Goal: Task Accomplishment & Management: Manage account settings

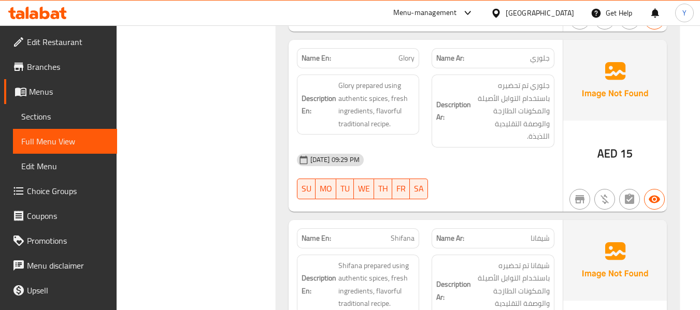
scroll to position [4723, 0]
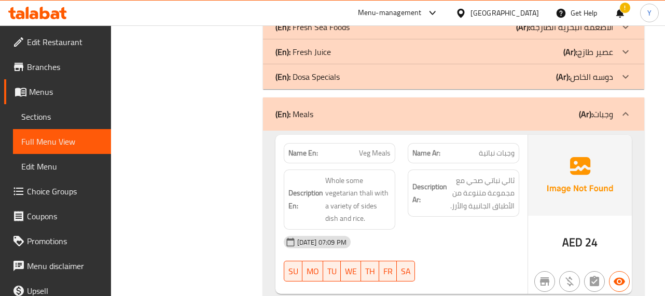
scroll to position [540, 0]
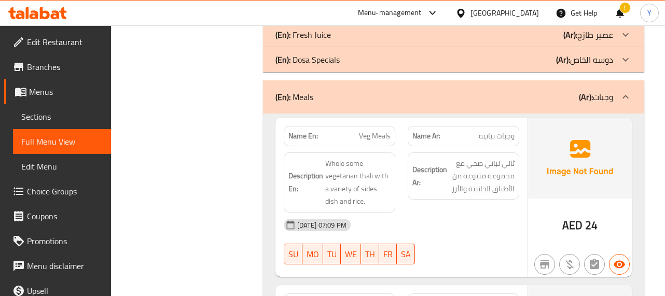
click at [496, 214] on div "02-09-2025 07:09 PM" at bounding box center [401, 225] width 248 height 25
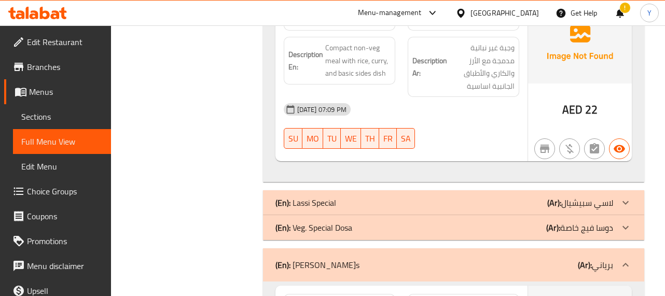
scroll to position [1660, 0]
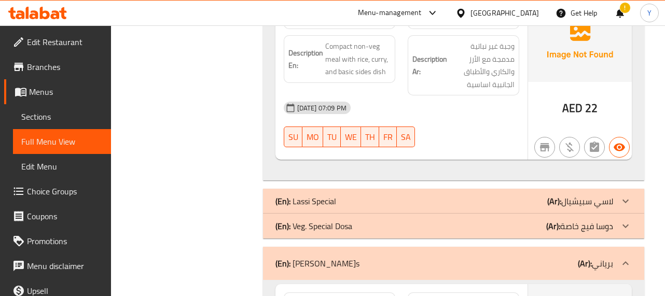
click at [520, 141] on div at bounding box center [463, 147] width 124 height 12
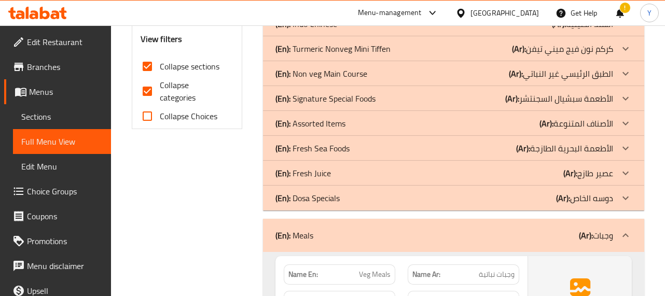
click at [624, 150] on icon at bounding box center [625, 148] width 12 height 12
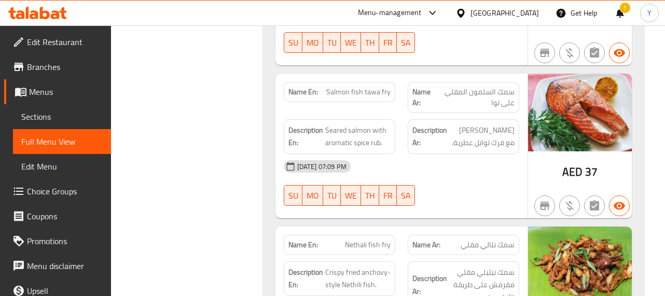
scroll to position [1584, 0]
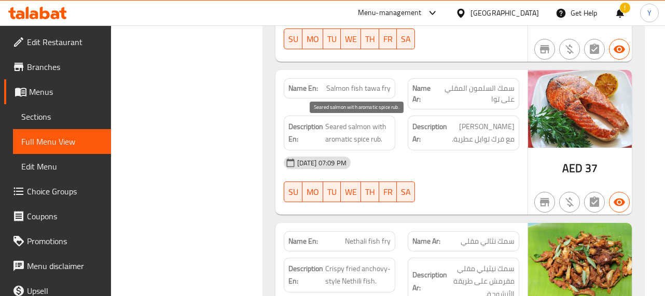
click at [329, 129] on span "Seared salmon with aromatic spice rub." at bounding box center [357, 132] width 65 height 25
copy span "Seared"
click at [523, 155] on div "02-09-2025 07:09 PM" at bounding box center [401, 162] width 248 height 25
click at [433, 205] on div at bounding box center [463, 202] width 124 height 12
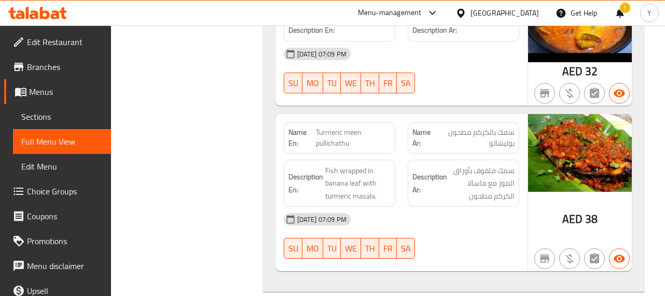
scroll to position [2123, 0]
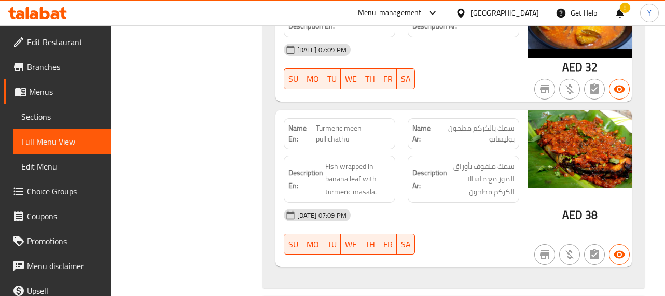
click at [351, 124] on span "Turmeric meen pullichathu" at bounding box center [353, 134] width 75 height 22
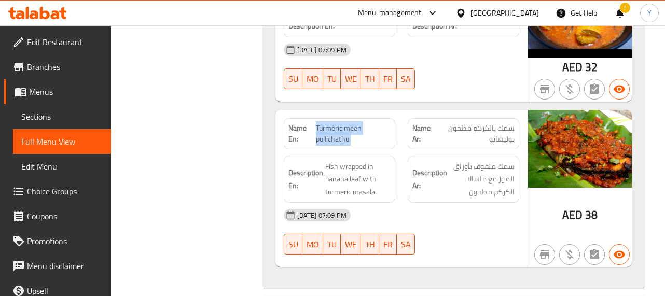
copy span "Turmeric meen pullichathu"
click at [351, 124] on span "Turmeric meen pullichathu" at bounding box center [353, 134] width 75 height 22
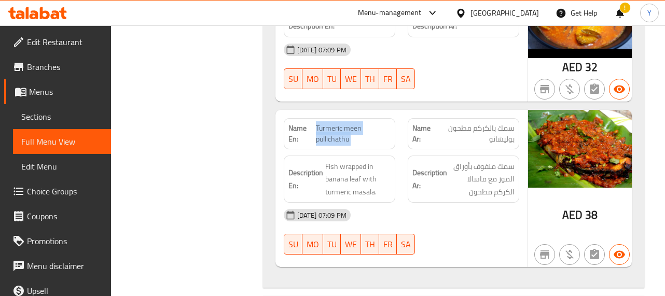
copy span "Turmeric meen pullichathu"
click at [485, 205] on div "02-09-2025 07:09 PM" at bounding box center [401, 215] width 248 height 25
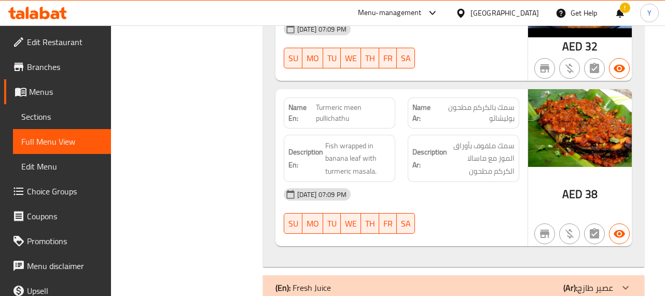
click at [568, 185] on span "AED" at bounding box center [572, 194] width 20 height 20
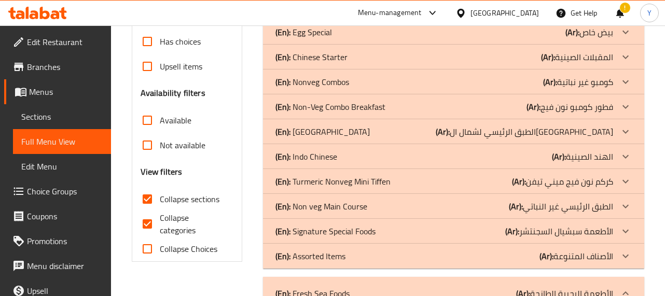
scroll to position [226, 0]
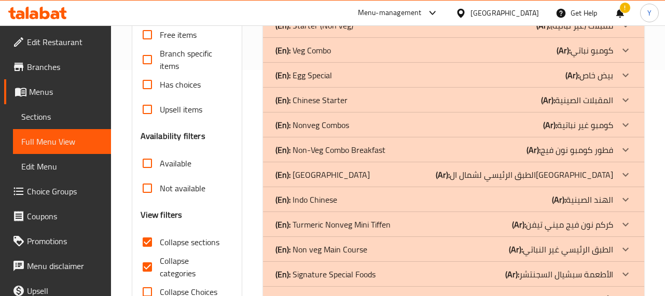
click at [468, 255] on div "(En): Non veg Main Course (Ar): الطبق الرئيسي غير النباتي" at bounding box center [443, 249] width 337 height 12
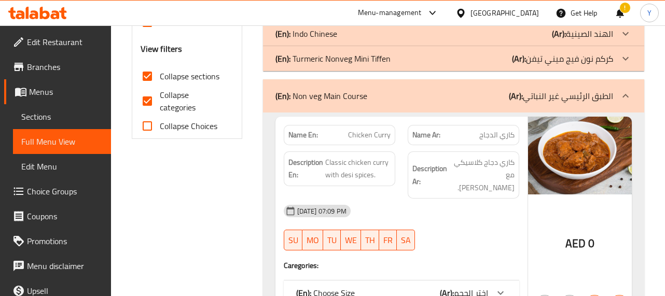
scroll to position [413, 0]
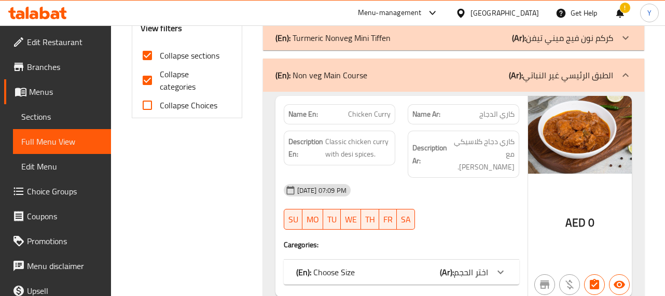
click at [516, 121] on div "Name Ar: كاري الدجاج" at bounding box center [462, 114] width 111 height 20
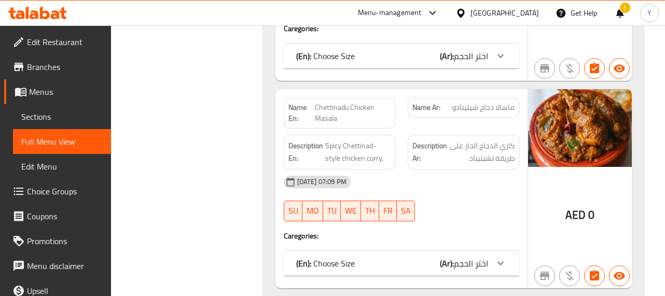
scroll to position [1055, 0]
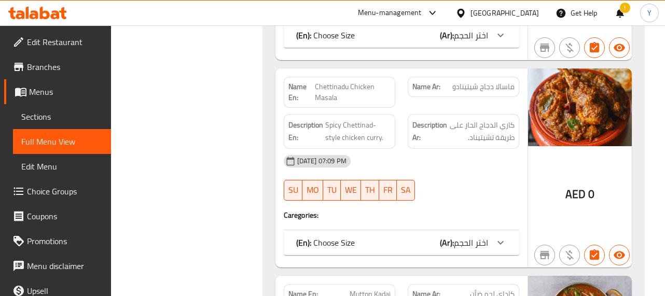
click at [518, 108] on div "Description Ar: كاري الدجاج الحار على طريقة تشيتيناد." at bounding box center [463, 131] width 124 height 47
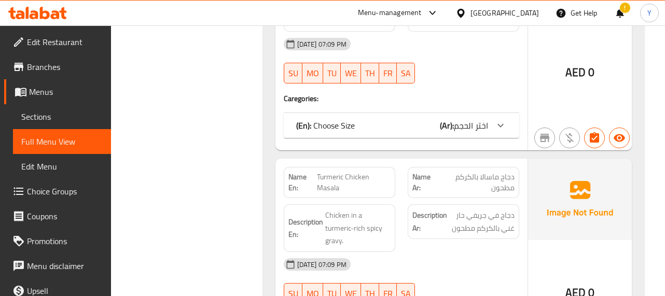
scroll to position [3481, 0]
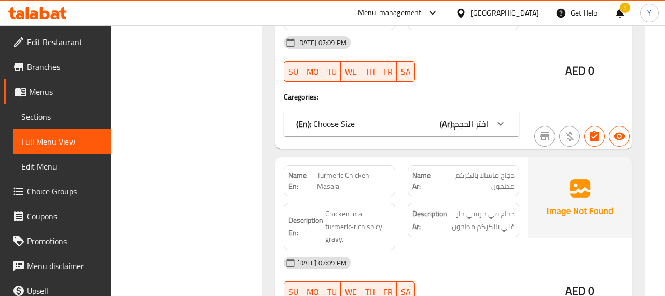
click at [322, 170] on span "Turmeric Chicken Masala" at bounding box center [354, 181] width 74 height 22
copy span "Turmeric"
click at [477, 196] on div "Description Ar: دجاج في جريفي حار غني بالكركم مطحون" at bounding box center [463, 226] width 124 height 60
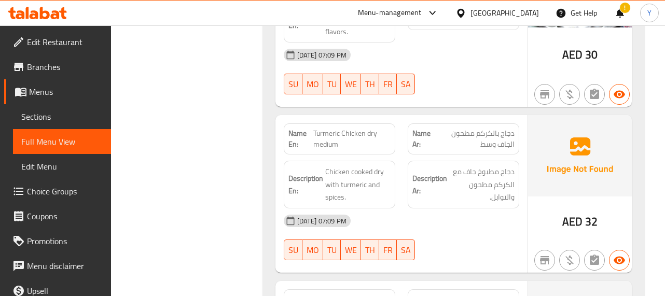
scroll to position [4083, 0]
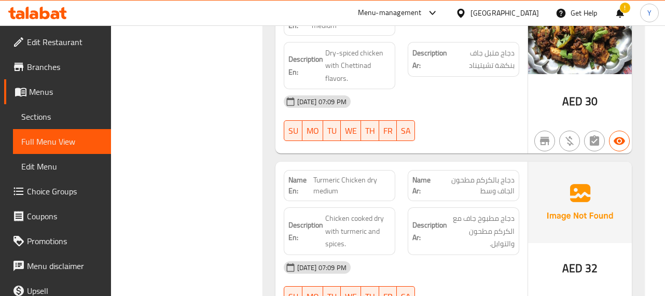
click at [549, 172] on img at bounding box center [580, 202] width 104 height 81
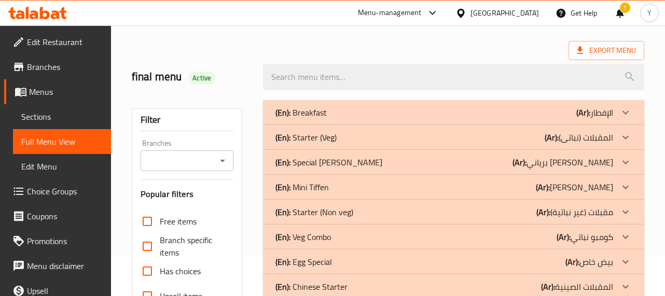
scroll to position [60, 0]
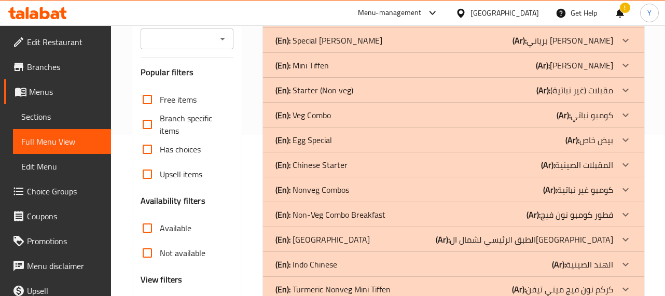
scroll to position [247, 0]
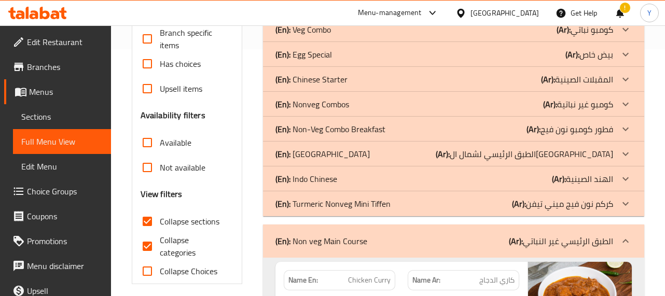
click at [556, 157] on p "(Ar): الطبق الرئيسي لشمال الهند" at bounding box center [523, 154] width 177 height 12
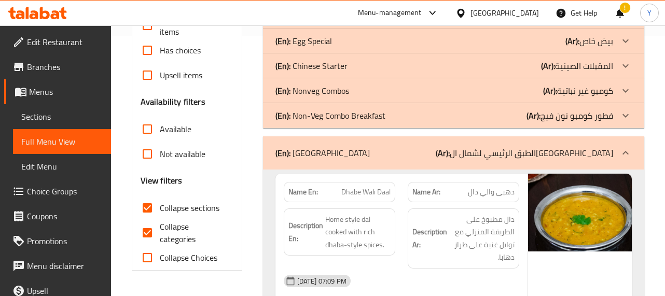
scroll to position [2170, 0]
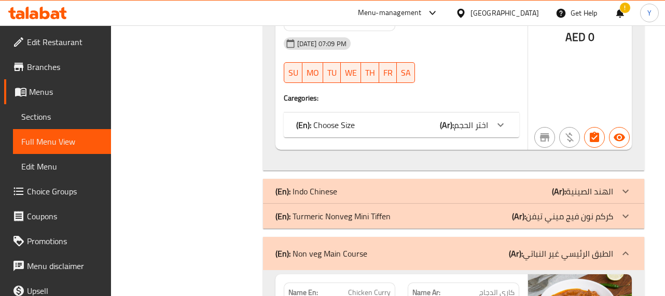
click at [542, 60] on div "AED 0" at bounding box center [580, 49] width 104 height 201
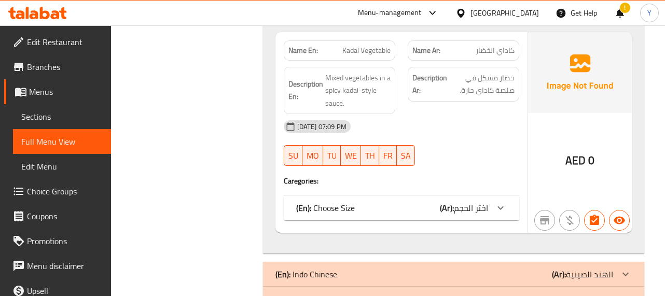
scroll to position [2108, 0]
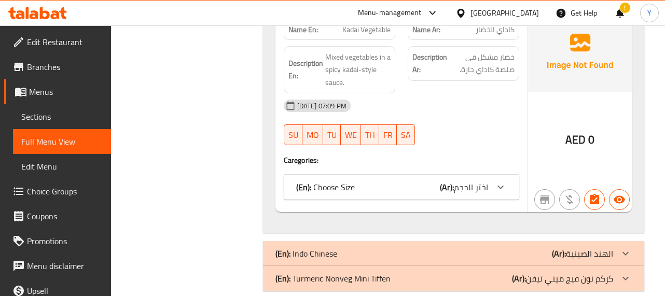
click at [614, 241] on div at bounding box center [625, 253] width 25 height 25
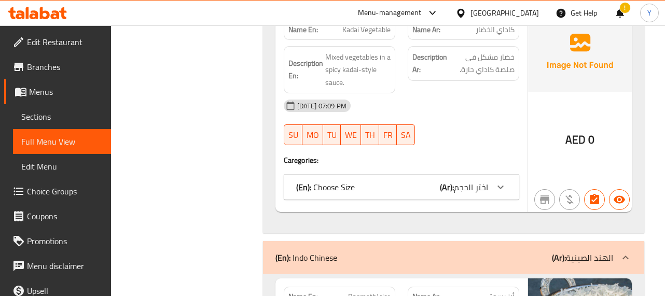
click at [608, 251] on p "(Ar): الهند الصينية" at bounding box center [582, 257] width 61 height 12
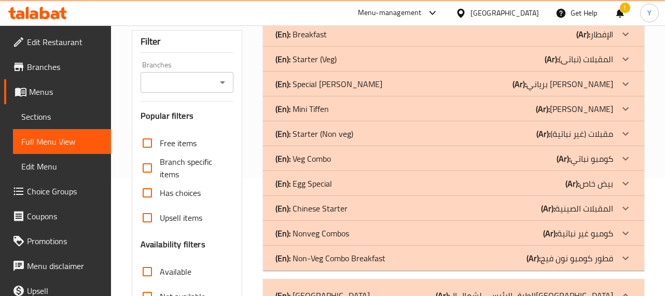
scroll to position [140, 0]
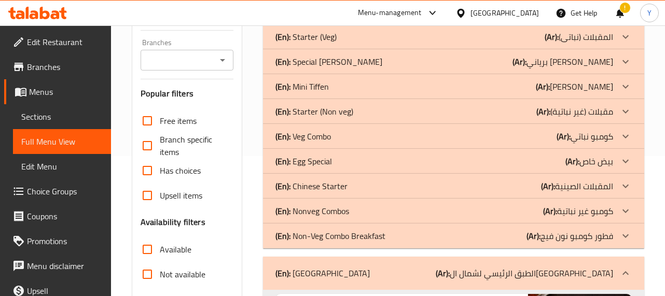
click at [596, 183] on p "(Ar): المقبلات الصينية" at bounding box center [577, 186] width 72 height 12
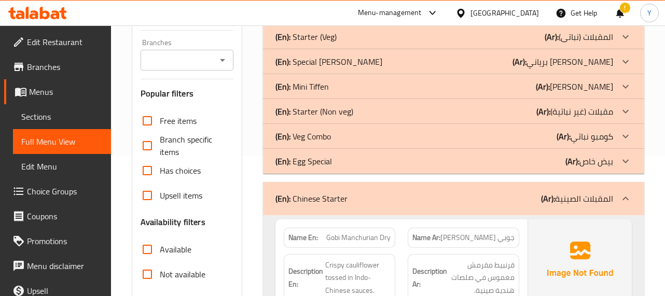
click at [478, 243] on span "جوبي منشوريان جاف" at bounding box center [477, 237] width 74 height 11
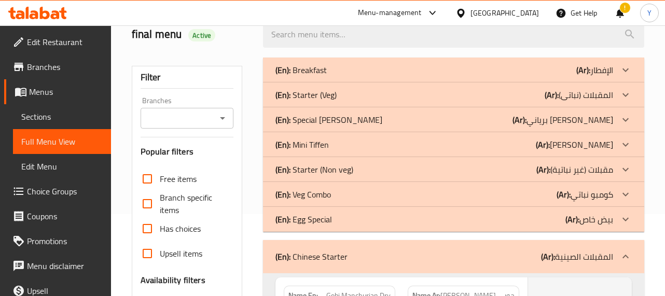
scroll to position [59, 0]
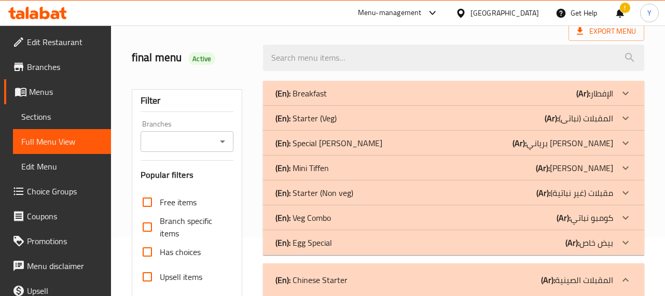
click at [591, 188] on p "(Ar): مقبلات (غير نباتية)" at bounding box center [574, 193] width 77 height 12
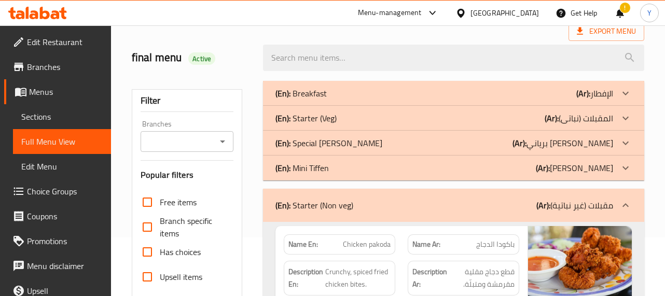
click at [444, 271] on strong "Description Ar:" at bounding box center [429, 277] width 35 height 25
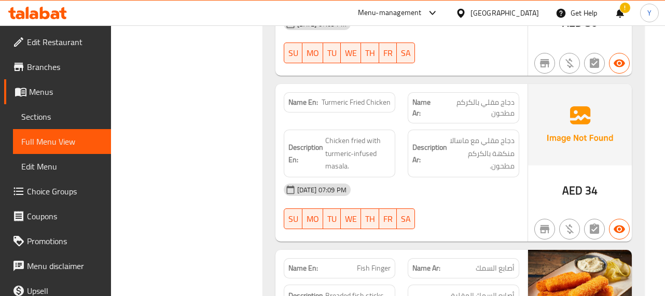
scroll to position [716, 0]
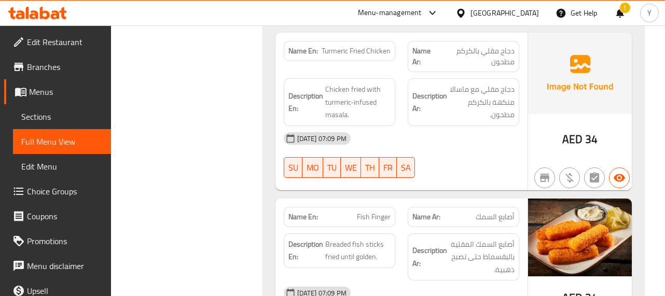
click at [400, 126] on div "02-09-2025 07:09 PM" at bounding box center [401, 138] width 248 height 25
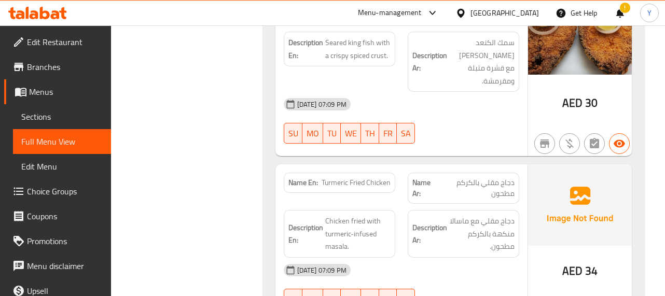
scroll to position [571, 0]
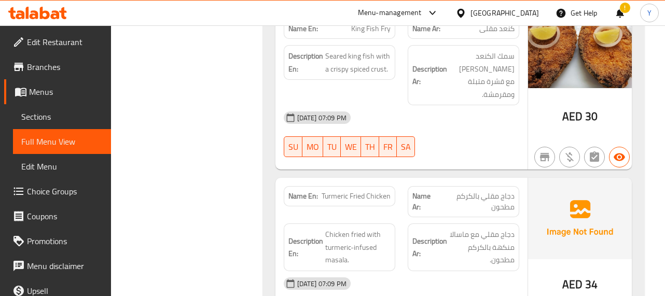
click at [340, 191] on span "Turmeric Fried Chicken" at bounding box center [355, 196] width 69 height 11
copy span "Turmeric"
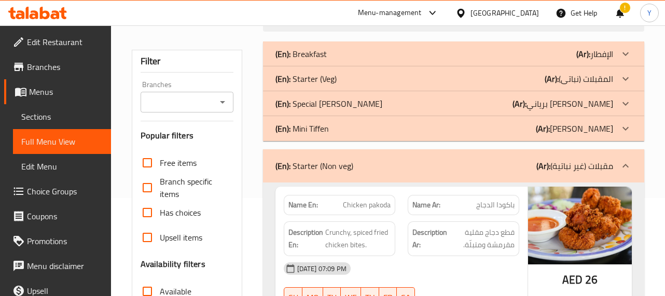
scroll to position [104, 0]
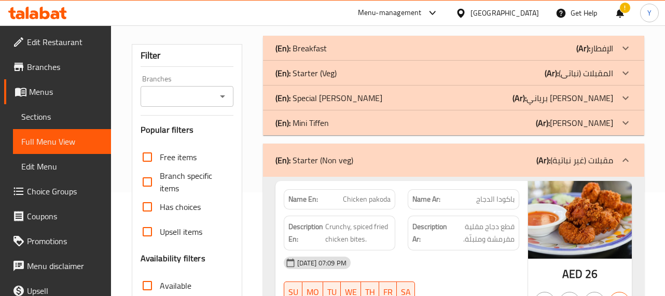
click at [452, 67] on div "(En): Starter (Veg) (Ar): المقبلات (نباتى)" at bounding box center [443, 73] width 337 height 12
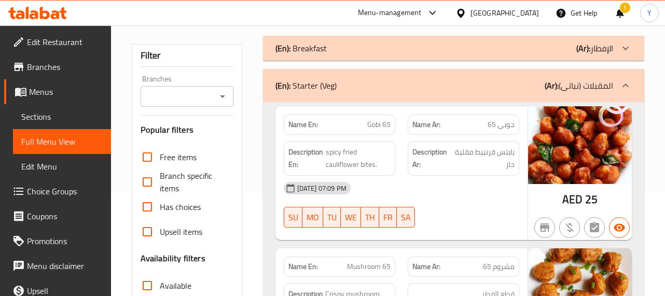
click at [461, 173] on div "Description Ar: بايتس قرنبيط مقلية حار" at bounding box center [462, 158] width 111 height 35
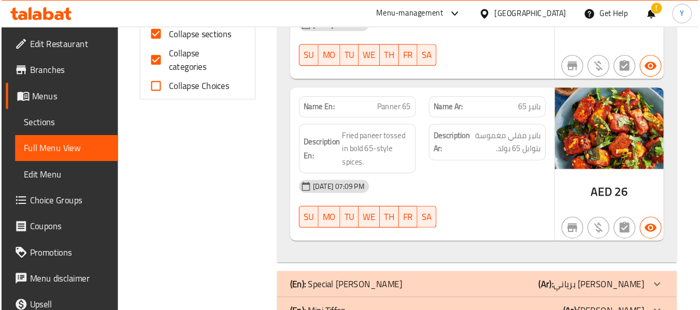
scroll to position [456, 0]
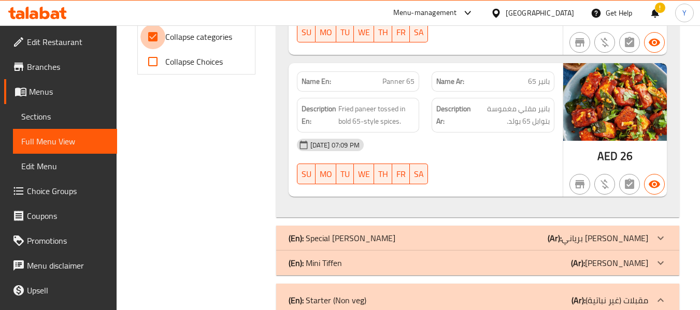
click at [151, 38] on input "Collapse categories" at bounding box center [152, 36] width 25 height 25
checkbox input "false"
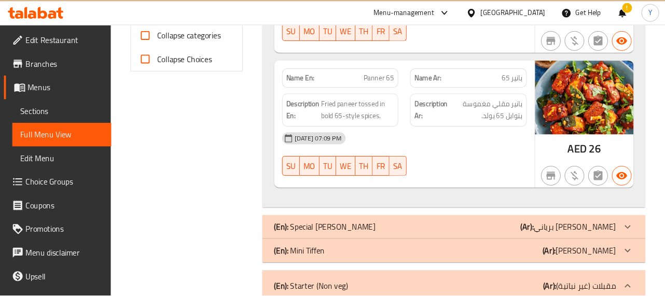
scroll to position [0, 0]
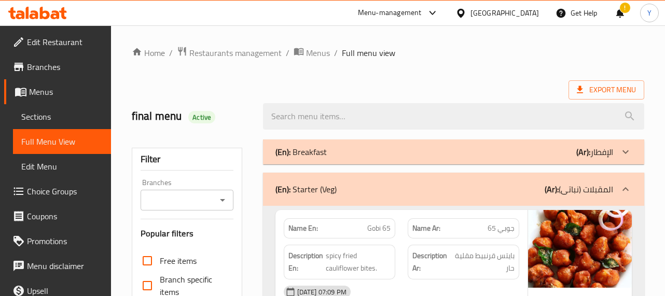
click at [416, 248] on div "Description Ar: بايتس قرنبيط مقلية حار" at bounding box center [462, 262] width 111 height 35
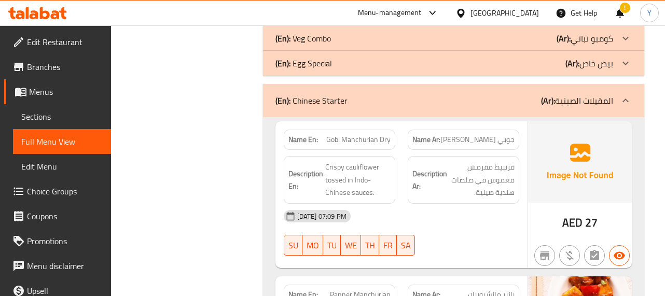
scroll to position [1887, 0]
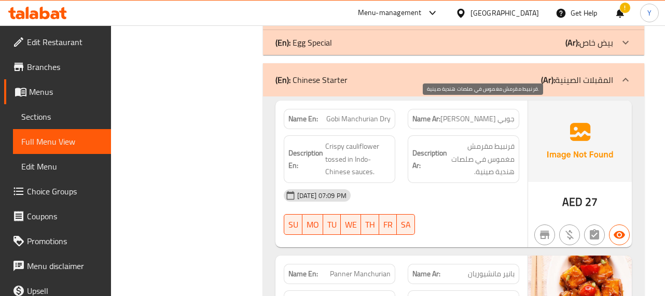
click at [499, 140] on span "قرنبيط مقرمش مغموس في صلصات هندية صينية." at bounding box center [481, 159] width 65 height 38
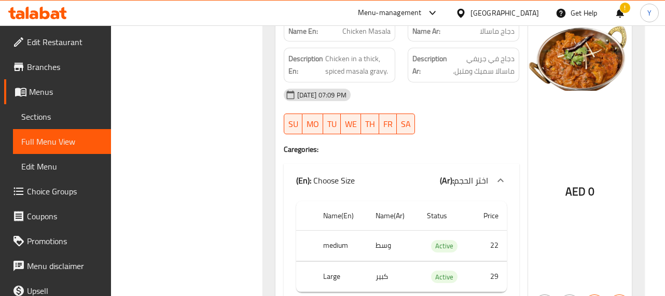
scroll to position [6573, 0]
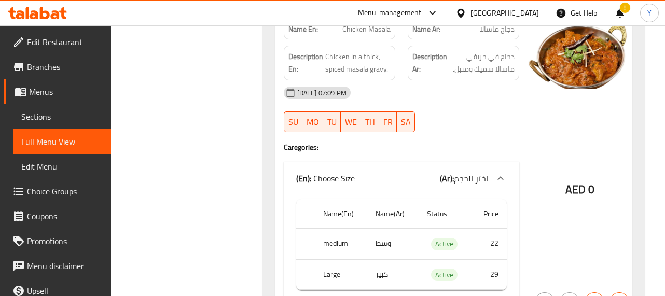
click at [561, 180] on div "AED 0" at bounding box center [580, 163] width 104 height 304
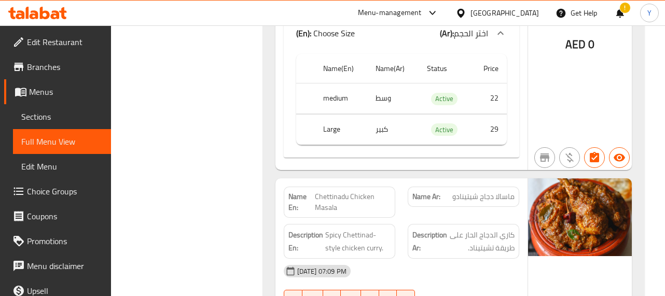
scroll to position [6739, 0]
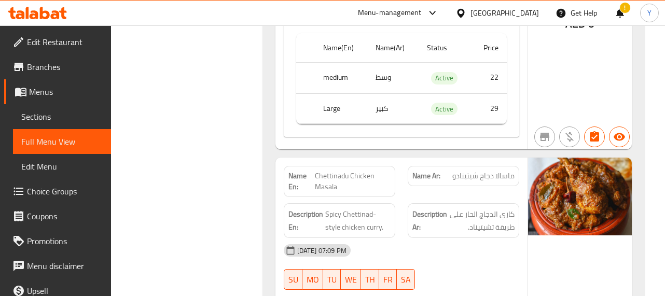
click at [476, 238] on div "02-09-2025 07:09 PM SU MO TU WE TH FR SA" at bounding box center [401, 267] width 248 height 58
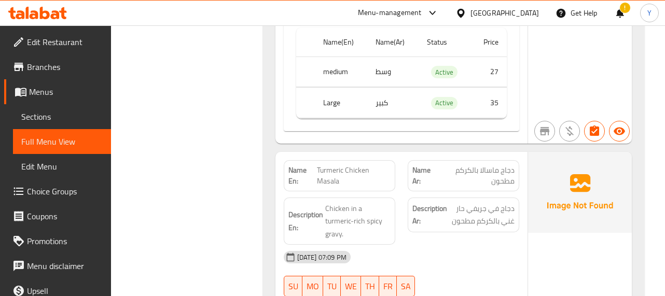
scroll to position [10720, 0]
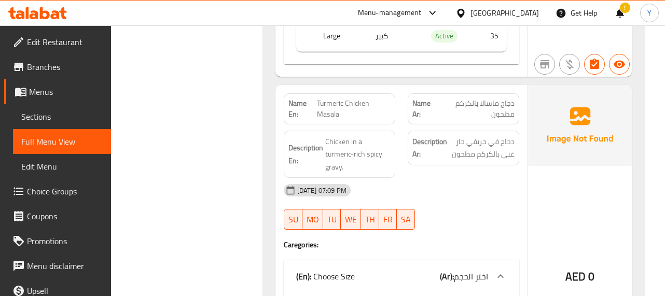
click at [530, 233] on div "AED 0" at bounding box center [580, 249] width 104 height 328
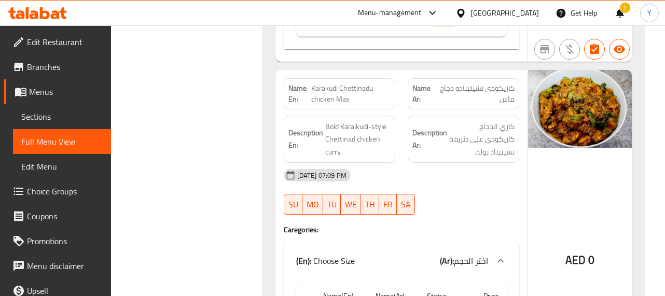
scroll to position [11072, 0]
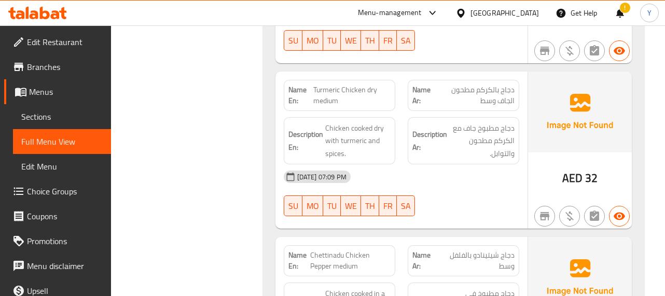
scroll to position [11570, 0]
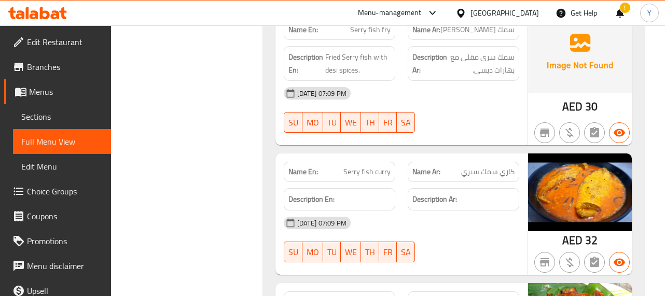
scroll to position [13436, 0]
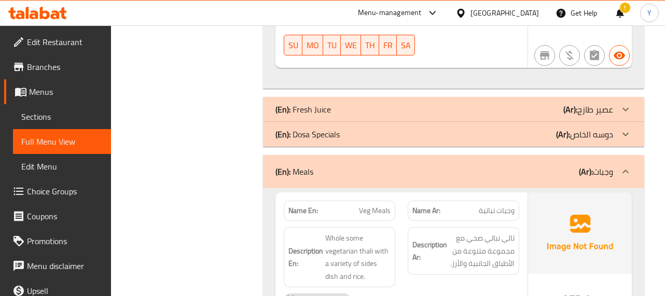
scroll to position [13830, 0]
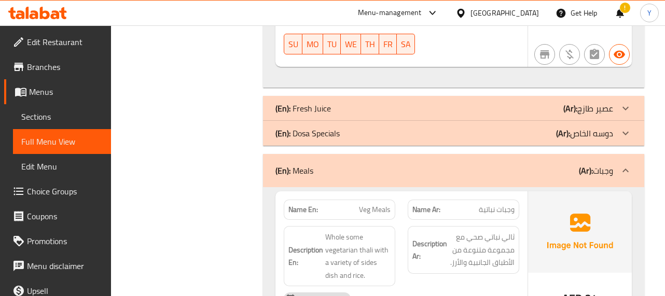
click at [502, 286] on div "02-09-2025 07:09 PM" at bounding box center [401, 298] width 248 height 25
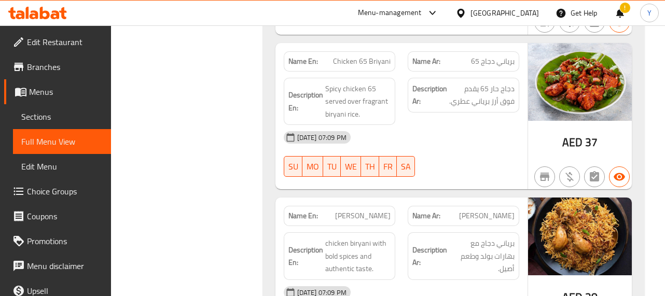
scroll to position [16256, 0]
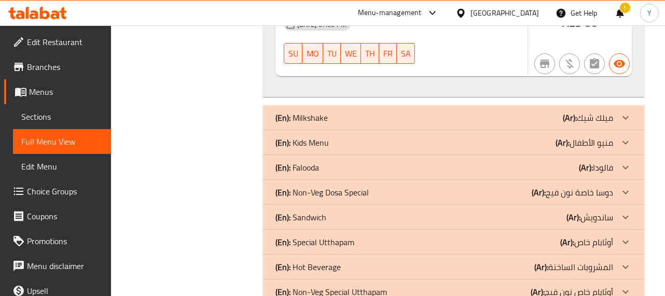
scroll to position [16864, 0]
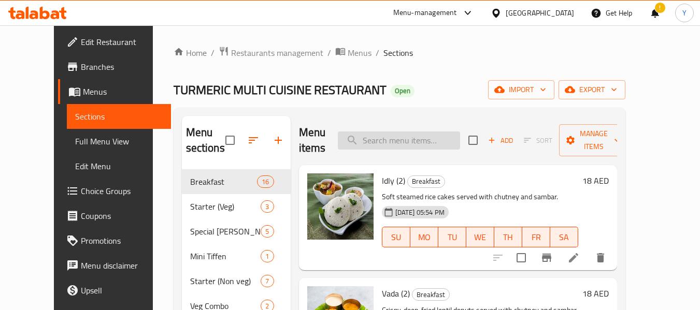
click at [435, 139] on input "search" at bounding box center [399, 141] width 122 height 18
paste input "Turmeric meen pullichathu"
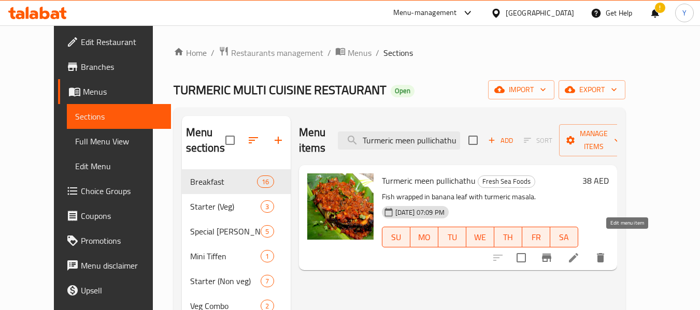
type input "Turmeric meen pullichathu"
click at [578, 253] on icon at bounding box center [573, 257] width 9 height 9
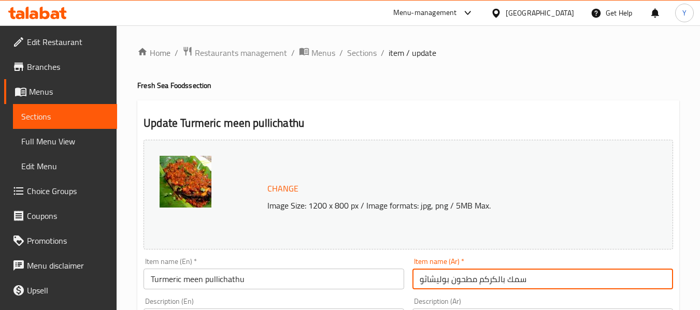
click at [427, 277] on input "سمك بالكركم مطحون بوليشاثو" at bounding box center [543, 279] width 261 height 21
click at [432, 278] on input "سمك بالكركم مطحون بوليشاتو" at bounding box center [543, 279] width 261 height 21
click at [483, 281] on input "سمك بالكركم مطحون" at bounding box center [543, 279] width 261 height 21
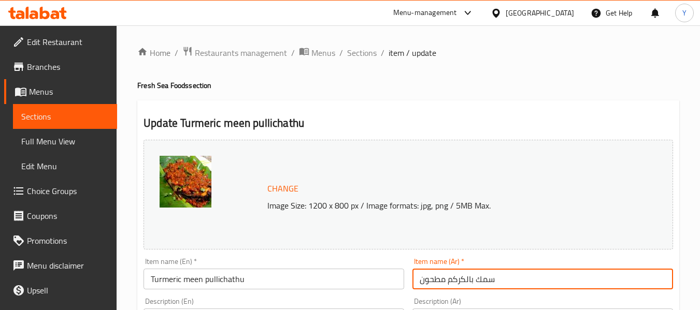
paste input "وليشاتو"
click at [468, 277] on input "بوليشاتو ميين بالكركم مطحون" at bounding box center [543, 279] width 261 height 21
click at [432, 280] on input "بوليشاتو ميين كركم مطحون" at bounding box center [543, 279] width 261 height 21
click at [481, 283] on input "بوليشاتو ميين كركم" at bounding box center [543, 279] width 261 height 21
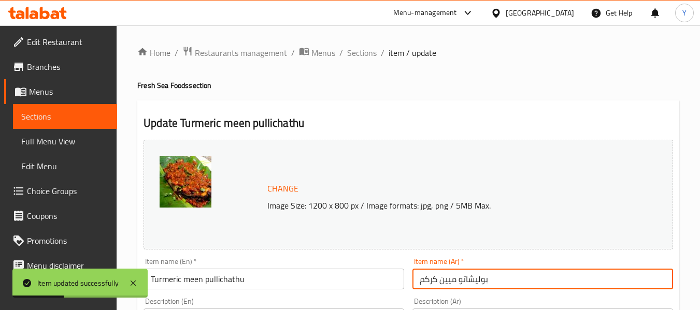
click at [447, 283] on input "بوليشاتو ميين كركم" at bounding box center [543, 279] width 261 height 21
click at [471, 281] on input "بوليشاتو كركم" at bounding box center [543, 279] width 261 height 21
paste input "ميين"
type input "ميين بوليشاتو كركم"
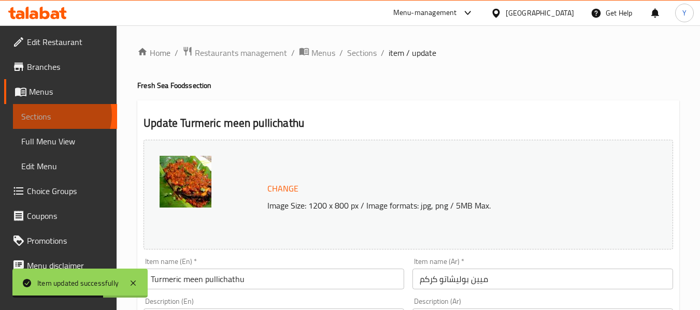
click at [61, 115] on span "Sections" at bounding box center [65, 116] width 88 height 12
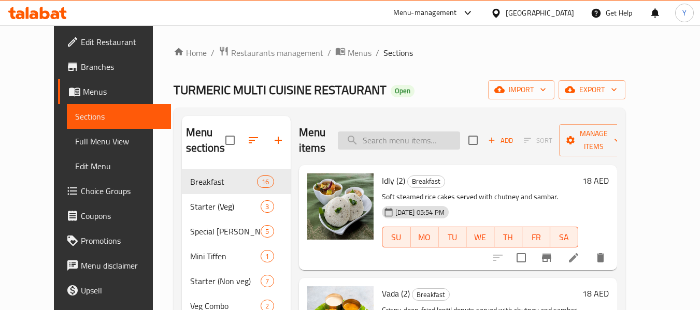
click at [424, 142] on input "search" at bounding box center [399, 141] width 122 height 18
paste input "ميين"
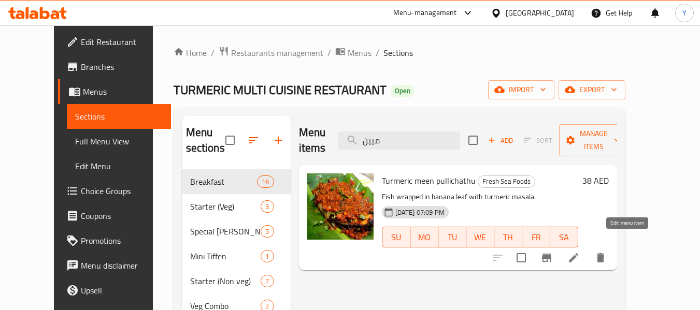
type input "ميين"
click at [580, 252] on icon at bounding box center [574, 258] width 12 height 12
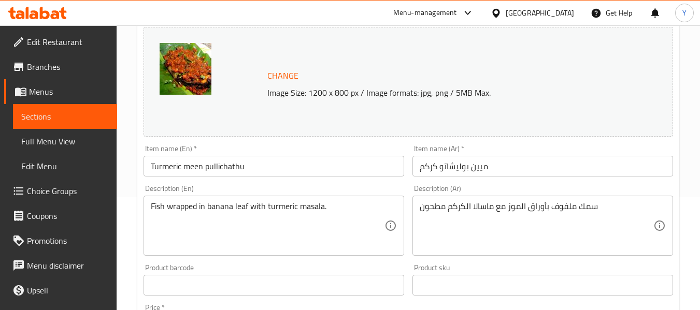
scroll to position [116, 0]
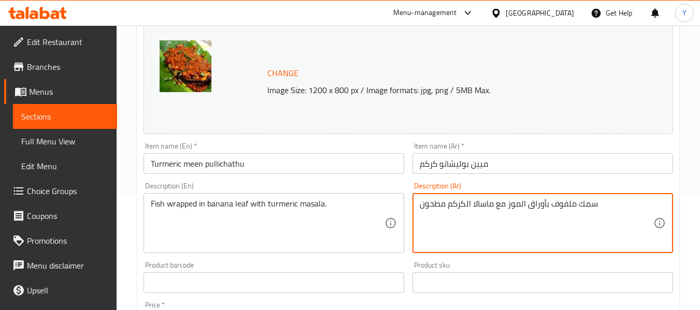
click at [429, 206] on textarea "سمك ملفوف بأوراق الموز مع ماسالا الكركم مطحون" at bounding box center [537, 223] width 234 height 49
click at [434, 209] on textarea "سمك ملفوف بأوراق الموز مع ماسالا الكركم مطحون" at bounding box center [537, 223] width 234 height 49
type textarea "سمك ملفوف بأوراق الموز مع ماسالا الكركم"
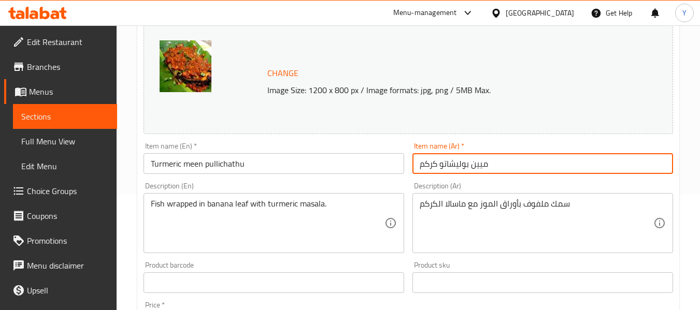
click at [450, 166] on input "ميين بوليشاتو كركم" at bounding box center [543, 163] width 261 height 21
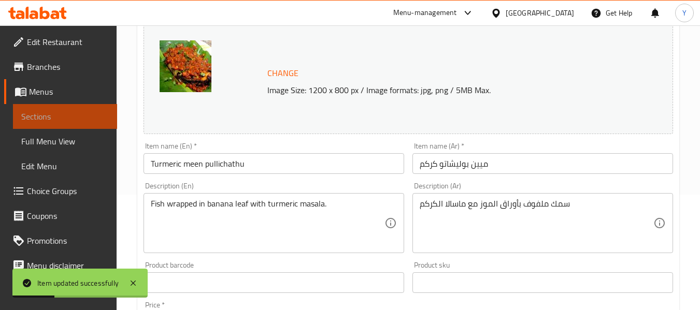
click at [81, 111] on span "Sections" at bounding box center [65, 116] width 88 height 12
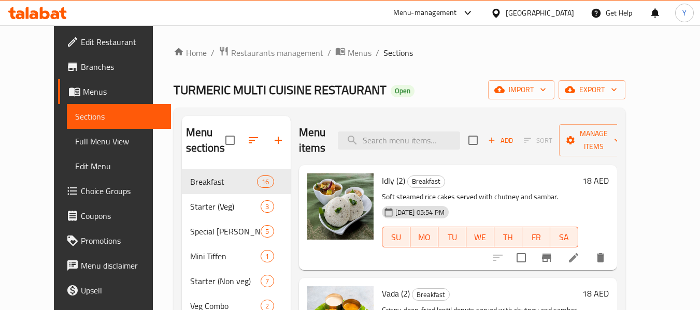
click at [399, 80] on div "TURMERIC MULTI CUISINE RESTAURANT Open import export" at bounding box center [400, 89] width 452 height 19
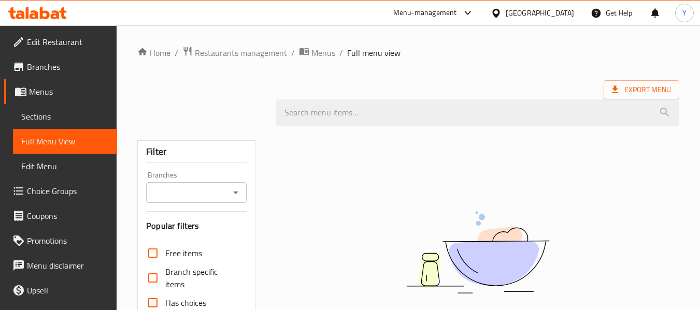
click at [562, 13] on div "[GEOGRAPHIC_DATA]" at bounding box center [540, 12] width 68 height 11
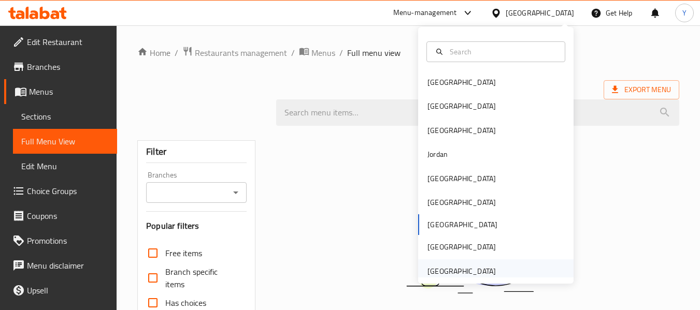
click at [498, 273] on div "[GEOGRAPHIC_DATA]" at bounding box center [496, 272] width 156 height 24
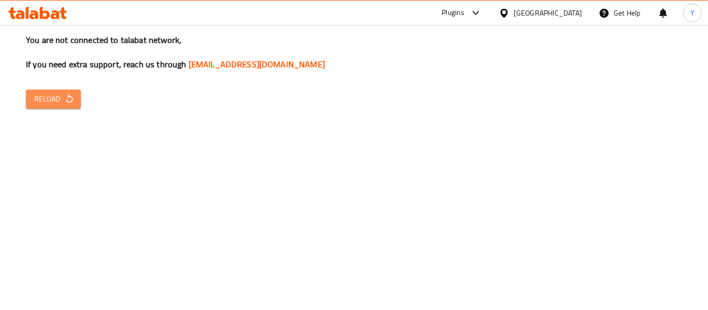
click at [47, 101] on span "Reload" at bounding box center [53, 99] width 38 height 13
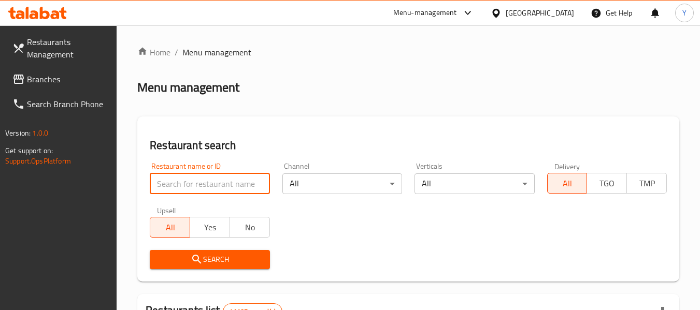
click at [203, 185] on input "search" at bounding box center [210, 184] width 120 height 21
paste input "TURMERIC MULTI CUISINE RESTAURANT"
type input "TURMERIC MULTI CUI"
click button "Search" at bounding box center [210, 259] width 120 height 19
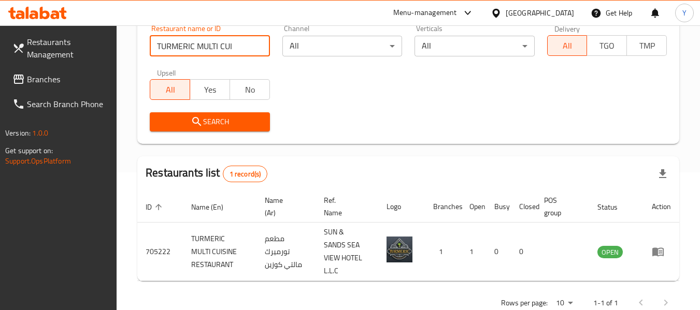
scroll to position [140, 0]
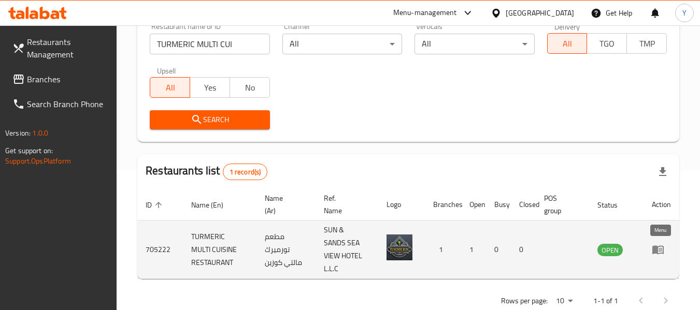
click at [657, 252] on icon "enhanced table" at bounding box center [658, 250] width 11 height 9
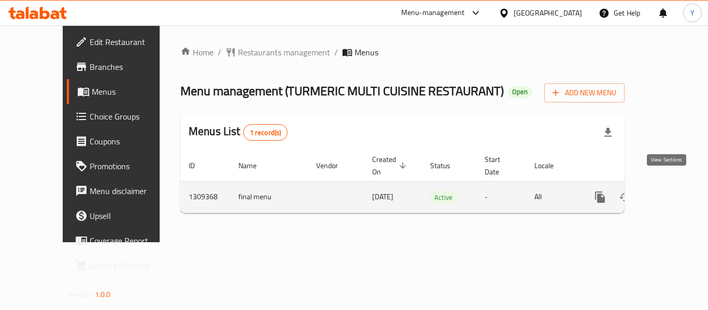
click at [669, 191] on icon "enhanced table" at bounding box center [675, 197] width 12 height 12
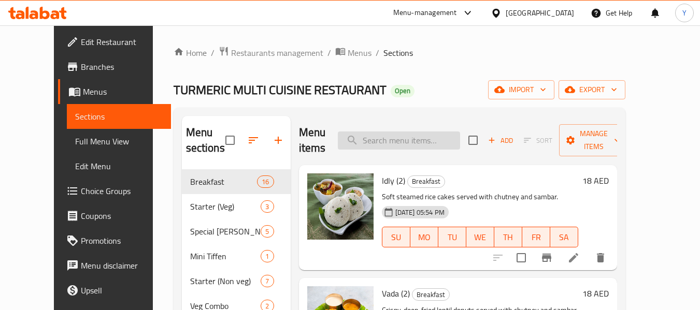
click at [418, 141] on input "search" at bounding box center [399, 141] width 122 height 18
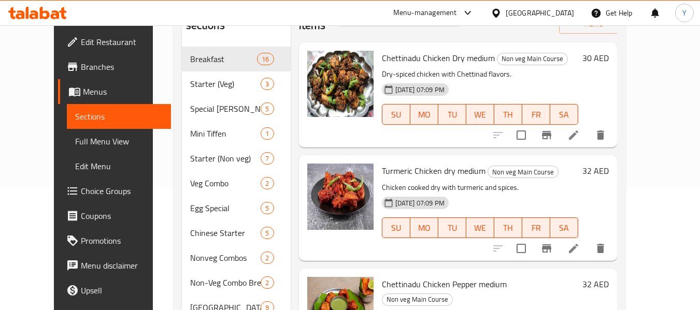
scroll to position [125, 0]
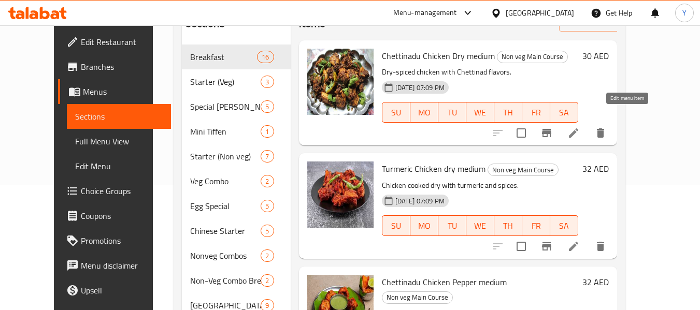
type input "medium"
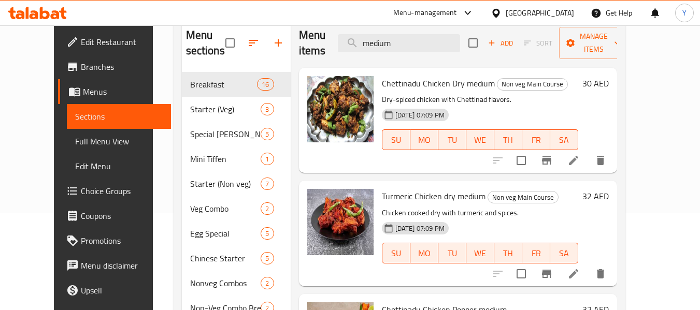
scroll to position [86, 0]
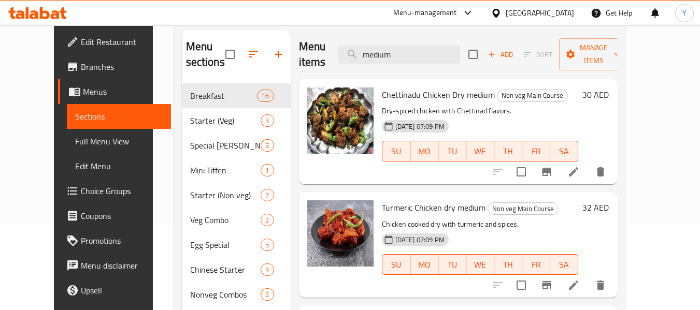
click at [416, 87] on span "Chettinadu Chicken Dry medium" at bounding box center [438, 95] width 113 height 16
copy h6 "Chettinadu Chicken Dry medium"
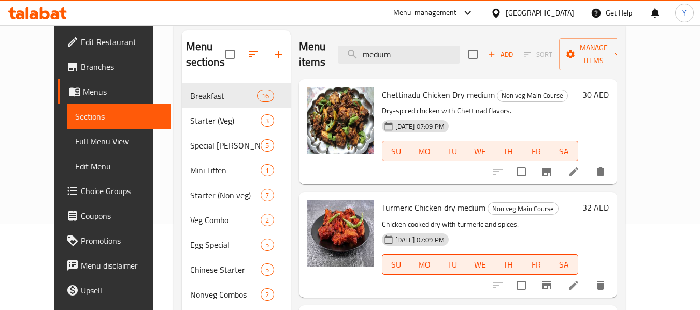
click at [413, 200] on span "Turmeric Chicken dry medium" at bounding box center [434, 208] width 104 height 16
copy h6 "Turmeric Chicken dry medium"
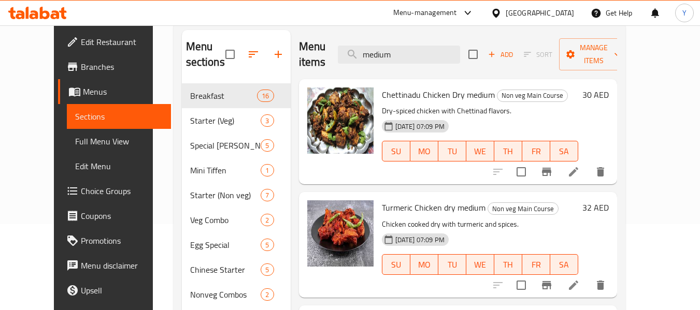
copy h6 "Chettinadu Chicken Pepper medium"
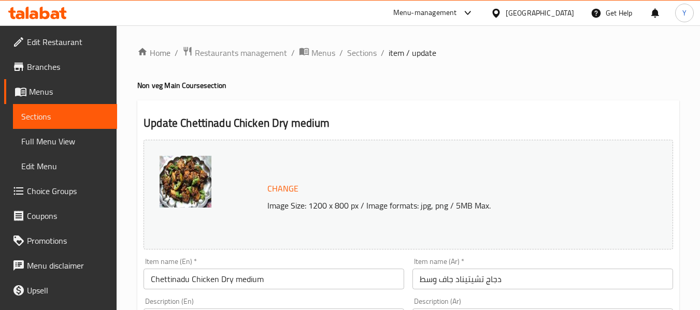
click at [252, 279] on input "Chettinadu Chicken Dry medium" at bounding box center [274, 279] width 261 height 21
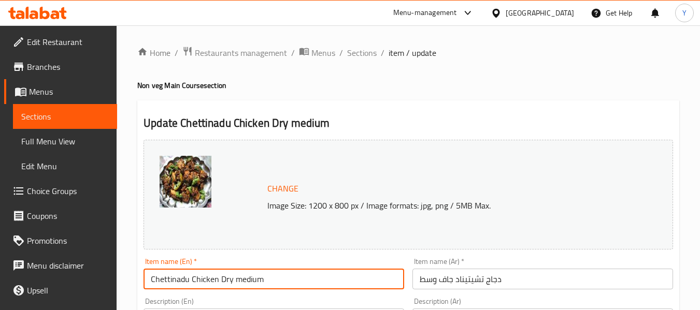
click at [252, 279] on input "Chettinadu Chicken Dry medium" at bounding box center [274, 279] width 261 height 21
type input "Chettinadu Chicken Dry"
click at [434, 278] on input "دجاج تشيتيناد جاف وسط" at bounding box center [543, 279] width 261 height 21
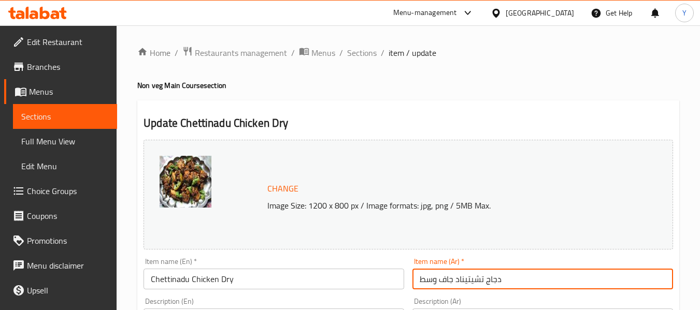
click at [434, 278] on input "دجاج تشيتيناد جاف وسط" at bounding box center [543, 279] width 261 height 21
type input "دجاج تشيتيناد جاف"
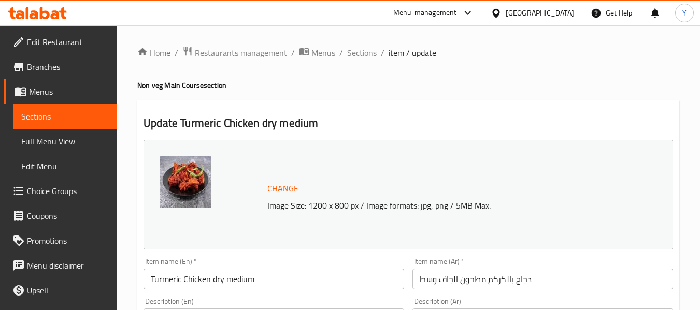
click at [241, 279] on input "Turmeric Chicken dry medium" at bounding box center [274, 279] width 261 height 21
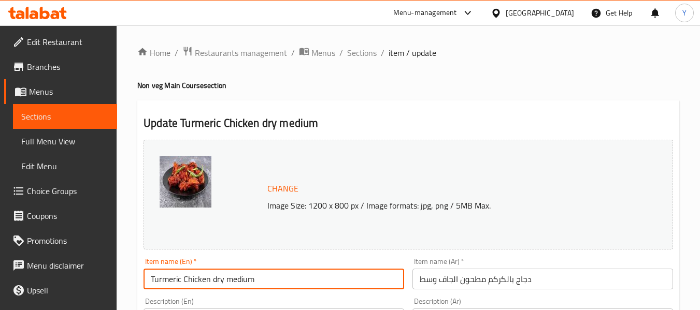
click at [241, 279] on input "Turmeric Chicken dry medium" at bounding box center [274, 279] width 261 height 21
type input "Turmeric Chicken dry"
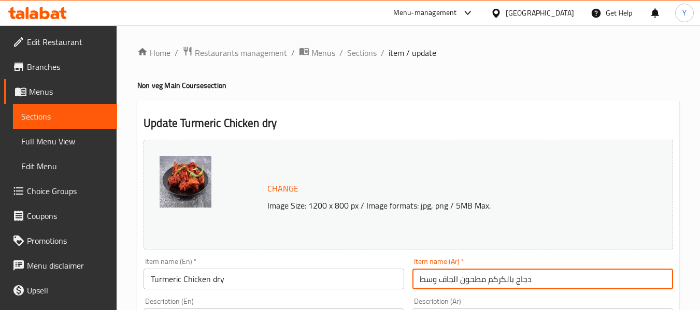
click at [429, 284] on input "دجاج بالكركم مطحون الجاف وسط" at bounding box center [543, 279] width 261 height 21
click at [429, 284] on input "دجاج بالكركم مطحون الجاف" at bounding box center [543, 279] width 261 height 21
click at [435, 283] on input "دجاج بالكركم مطحون الجاف" at bounding box center [543, 279] width 261 height 21
type input "دجاج بالكركم مطحون جاف"
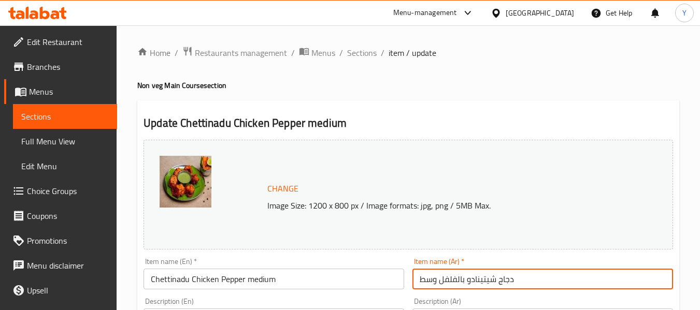
click at [434, 283] on input "دجاج شيتينادو بالفلفل وسط" at bounding box center [543, 279] width 261 height 21
type input "دجاج شيتينادو بالفلفل"
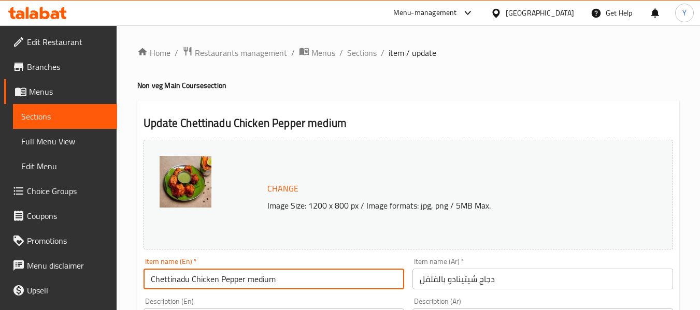
click at [265, 281] on input "Chettinadu Chicken Pepper medium" at bounding box center [274, 279] width 261 height 21
type input "Chettinadu Chicken Pepper"
